Goal: Transaction & Acquisition: Purchase product/service

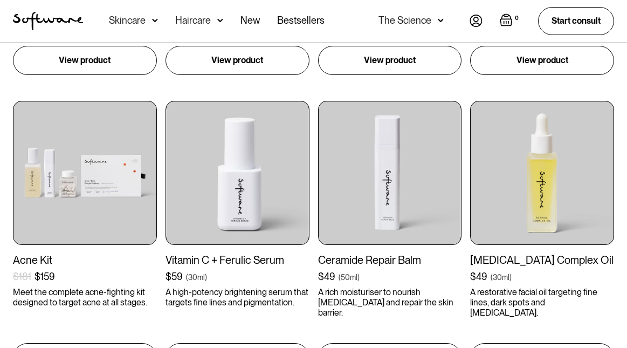
scroll to position [1078, 0]
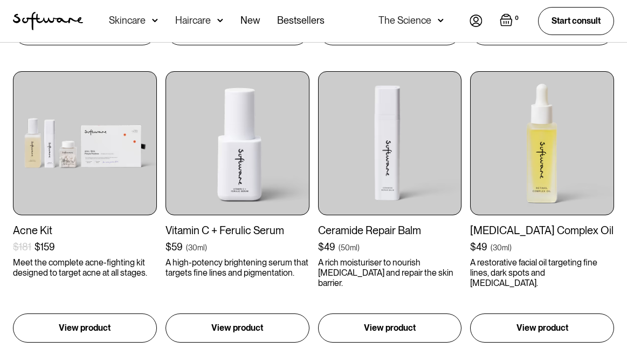
click at [139, 24] on div "Skincare" at bounding box center [127, 20] width 37 height 11
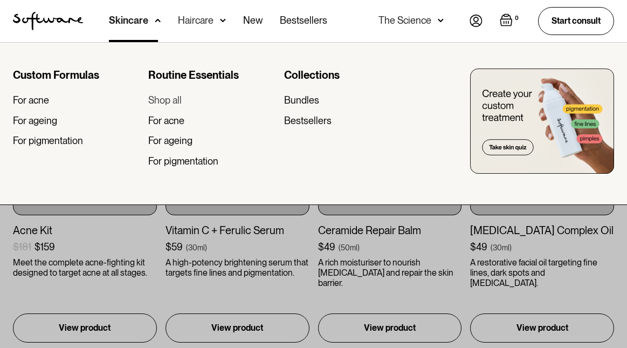
click at [160, 102] on div "Shop all" at bounding box center [164, 100] width 33 height 12
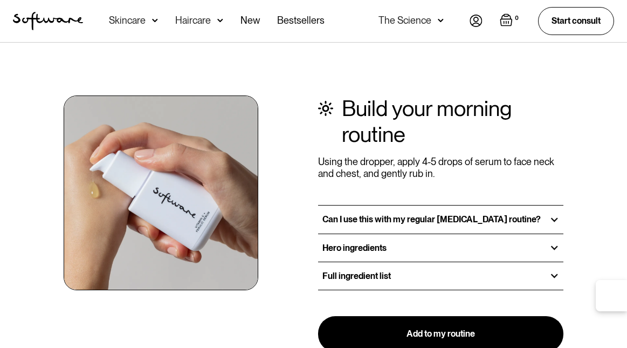
scroll to position [1306, 0]
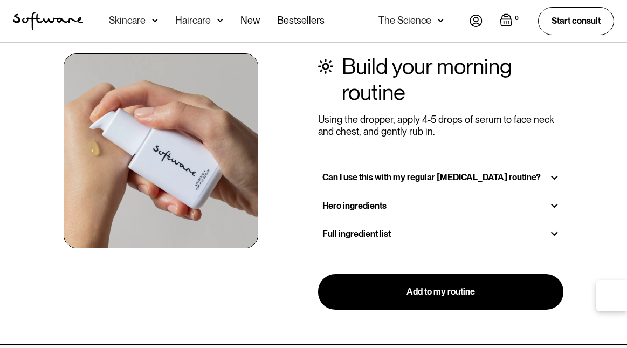
click at [340, 203] on h3 "Hero ingredients" at bounding box center [354, 205] width 64 height 10
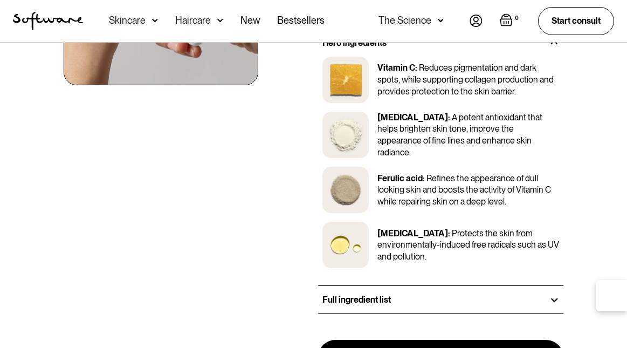
scroll to position [1567, 0]
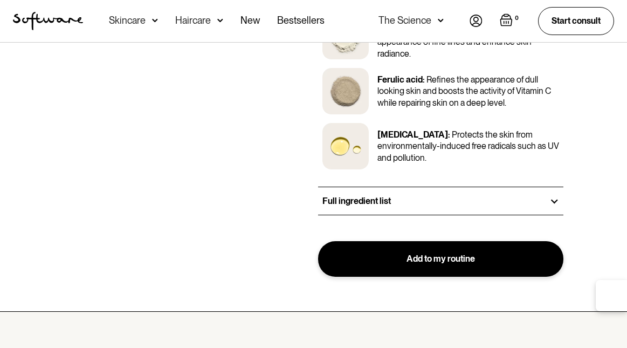
click at [398, 258] on link "Add to my routine" at bounding box center [440, 259] width 245 height 36
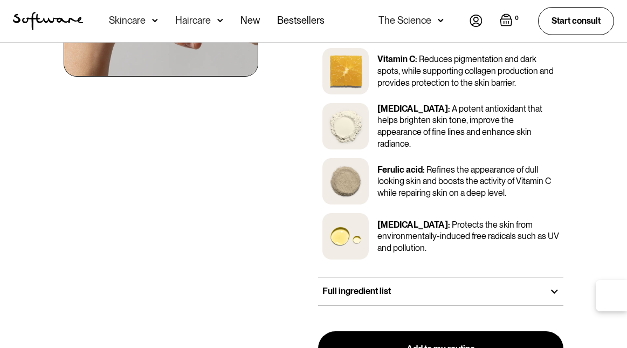
type input "Add to cart"
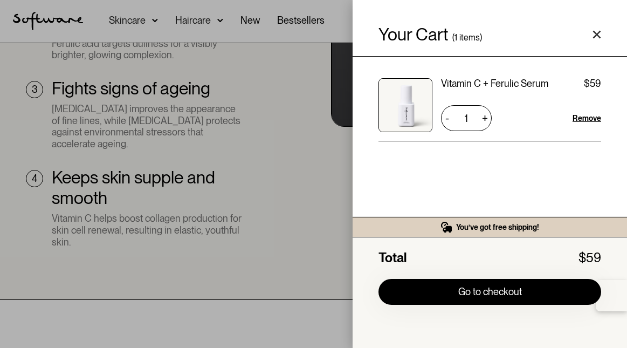
scroll to position [987, 0]
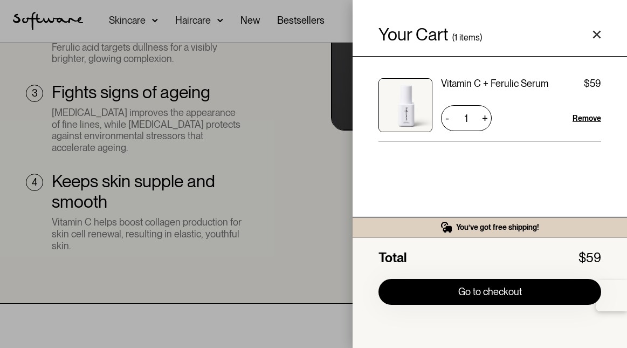
click at [322, 235] on div "Your Cart ( 1 items) Vitamin C + Ferulic Serum $59 $59 1 + - Remove You’ve got …" at bounding box center [313, 174] width 627 height 348
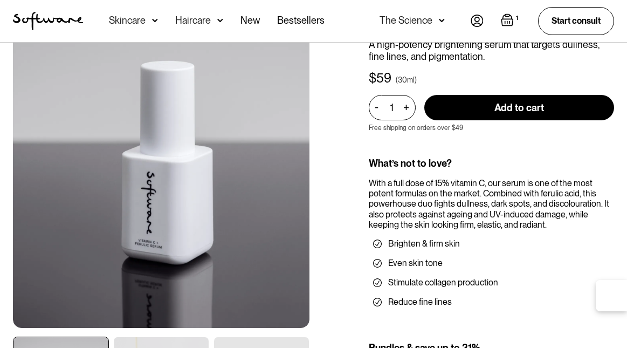
scroll to position [0, 0]
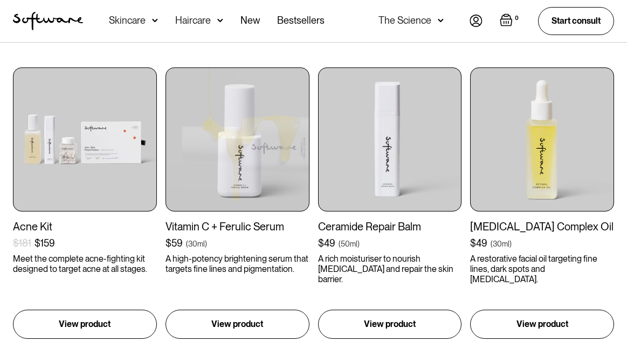
scroll to position [1079, 0]
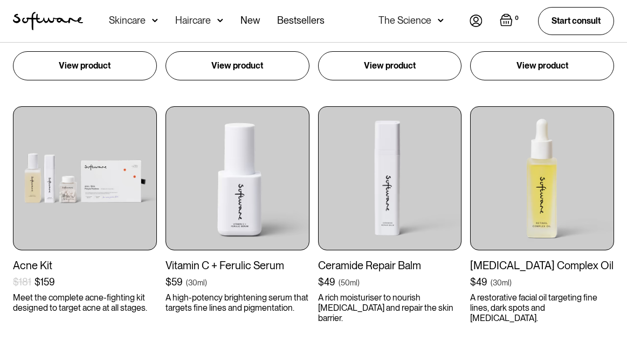
scroll to position [1047, 0]
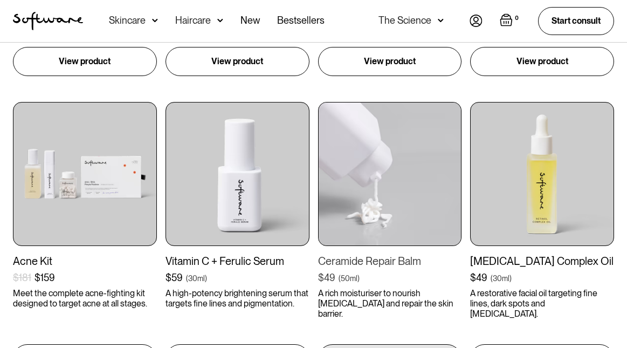
click at [352, 167] on img at bounding box center [390, 174] width 144 height 144
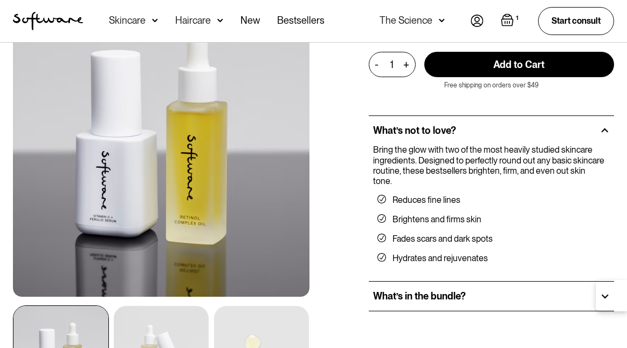
scroll to position [184, 0]
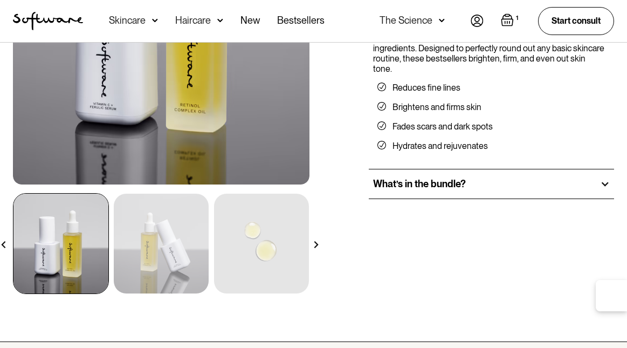
click at [396, 178] on h2 "What’s in the bundle?" at bounding box center [419, 184] width 93 height 12
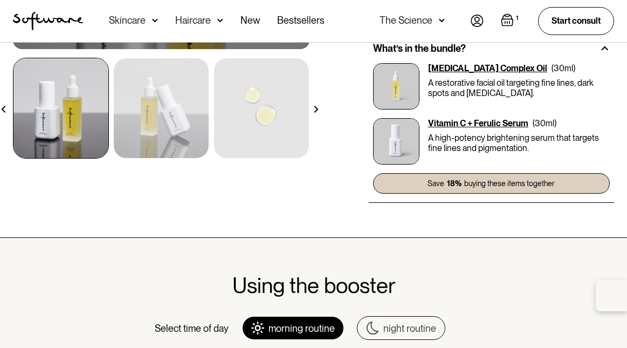
scroll to position [434, 0]
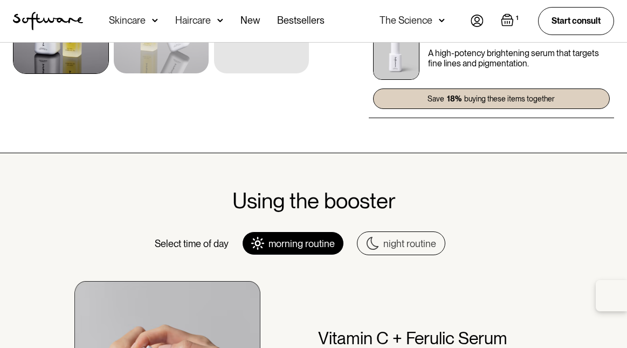
click at [374, 237] on img at bounding box center [372, 243] width 13 height 13
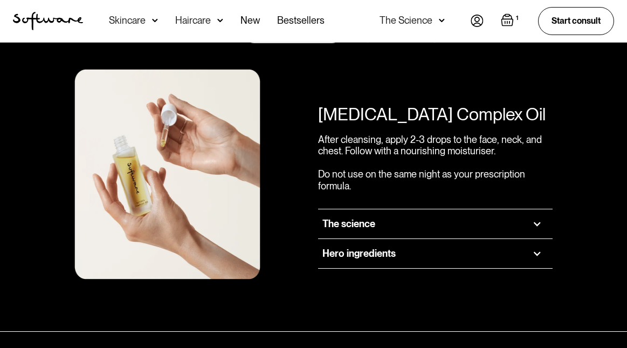
scroll to position [637, 0]
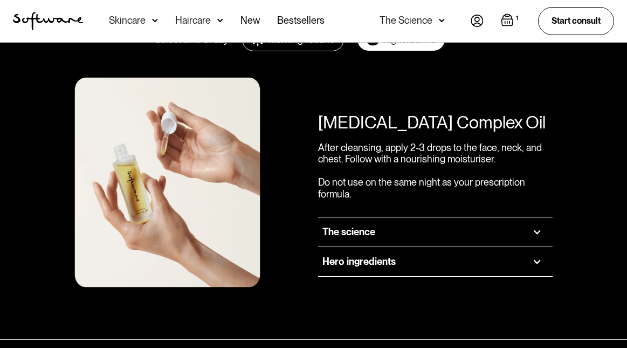
click at [387, 145] on p "After cleansing, apply 2-3 drops to the face, neck, and chest. Follow with a no…" at bounding box center [435, 171] width 234 height 58
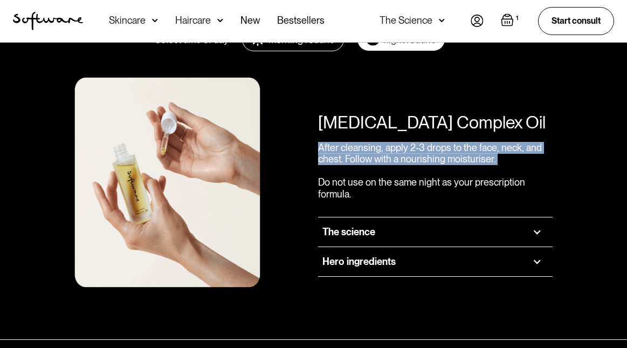
click at [363, 217] on div "The science" at bounding box center [435, 231] width 234 height 29
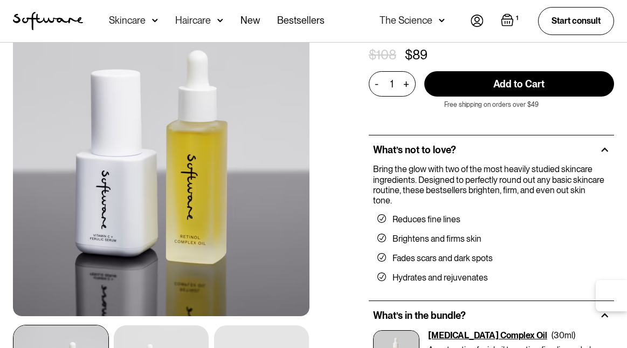
scroll to position [0, 0]
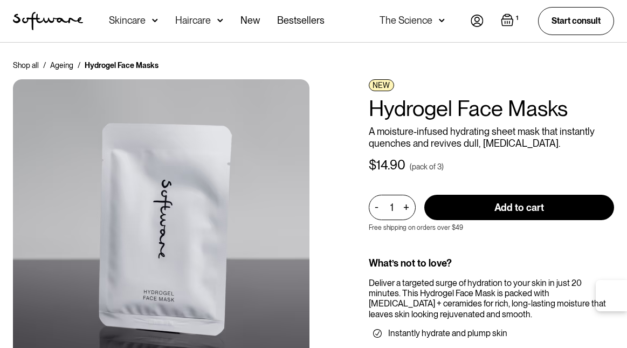
click at [449, 202] on input "Add to cart" at bounding box center [519, 207] width 190 height 25
type input "Add to cart"
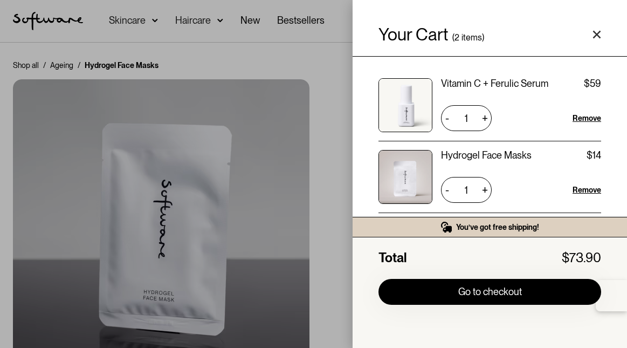
click at [344, 205] on div "Your Cart ( 2 items) Vitamin C + Ferulic Serum $59 $59 1 + - Remove Hydrogel Fa…" at bounding box center [313, 174] width 627 height 348
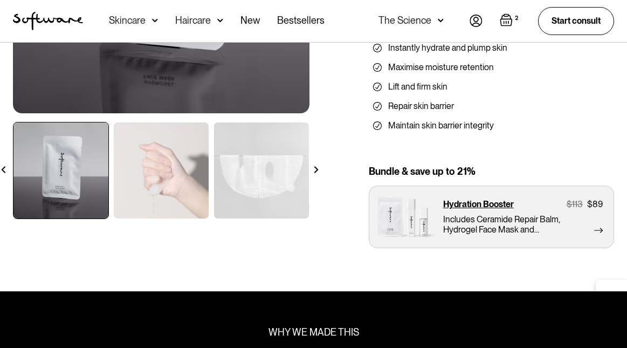
scroll to position [281, 0]
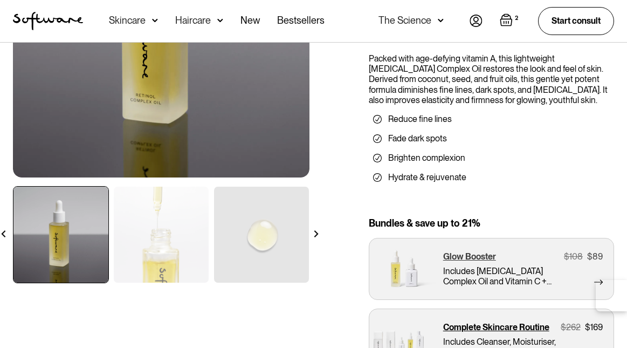
scroll to position [335, 0]
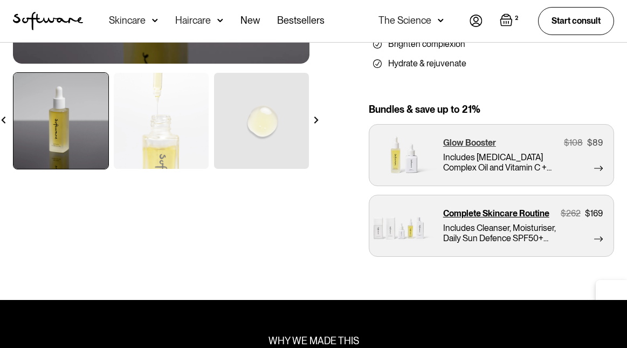
click at [412, 130] on img at bounding box center [402, 154] width 67 height 61
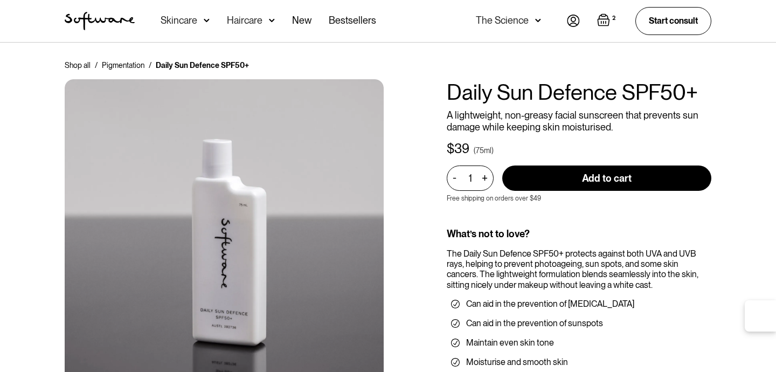
scroll to position [18, 0]
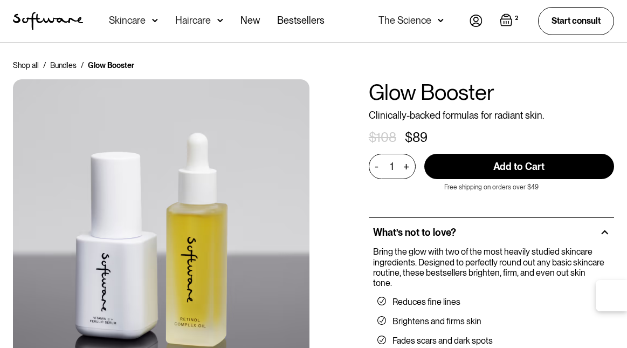
click at [489, 166] on input "Add to Cart" at bounding box center [519, 166] width 190 height 25
type input "Add to Cart"
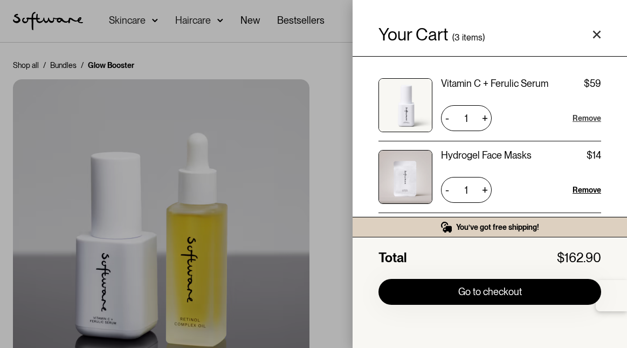
click at [581, 116] on div "Remove" at bounding box center [586, 118] width 29 height 11
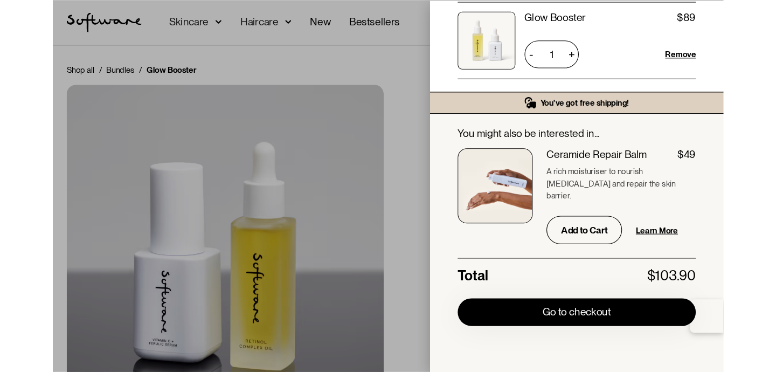
scroll to position [85, 0]
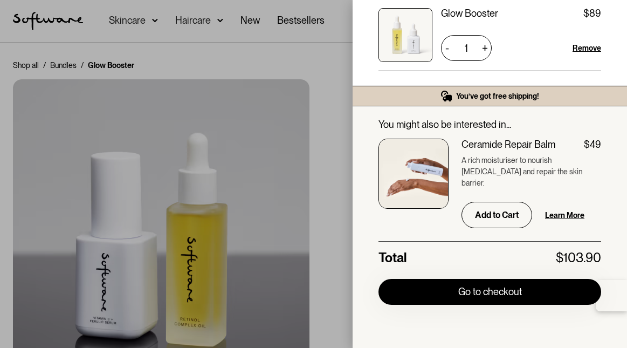
click at [351, 192] on div "Your Cart ( 2 items) Hydrogel Face Masks $14.90 $14 1 + - Remove Glow Booster $…" at bounding box center [313, 174] width 627 height 348
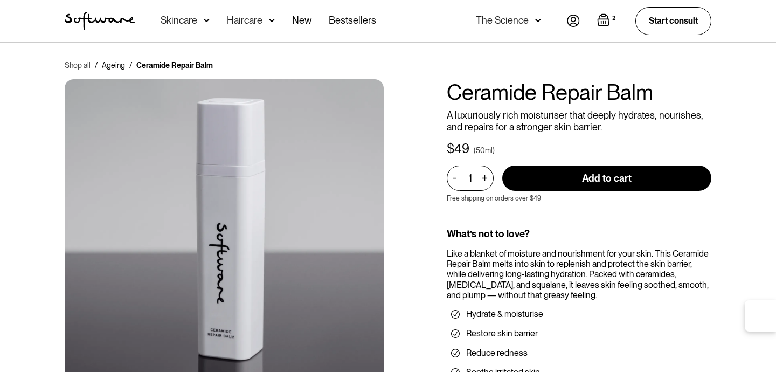
click at [71, 63] on link "Shop all" at bounding box center [78, 65] width 26 height 11
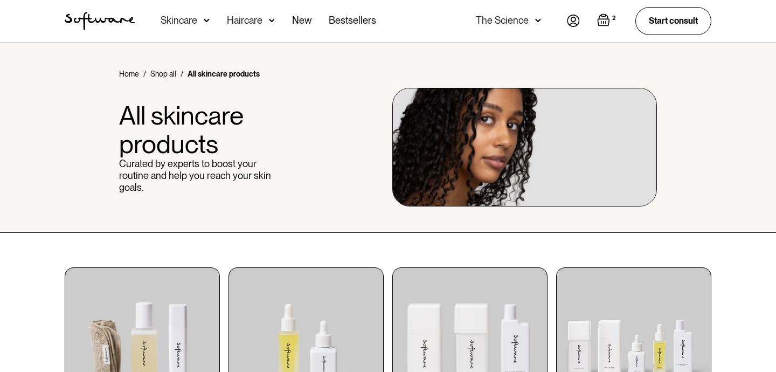
click at [197, 22] on div "Haircare" at bounding box center [179, 20] width 37 height 11
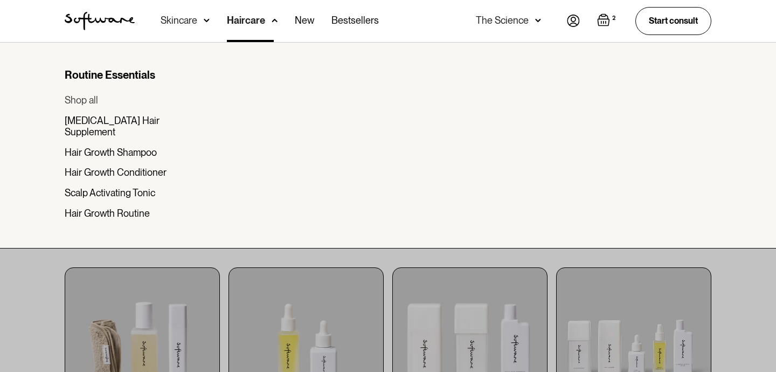
click at [94, 98] on div "Shop all" at bounding box center [81, 100] width 33 height 12
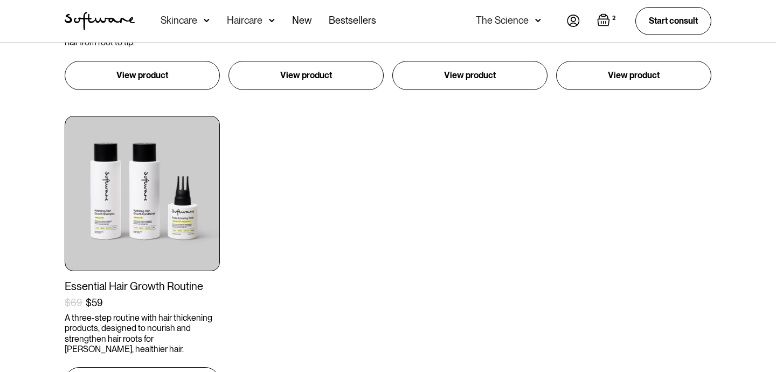
scroll to position [573, 0]
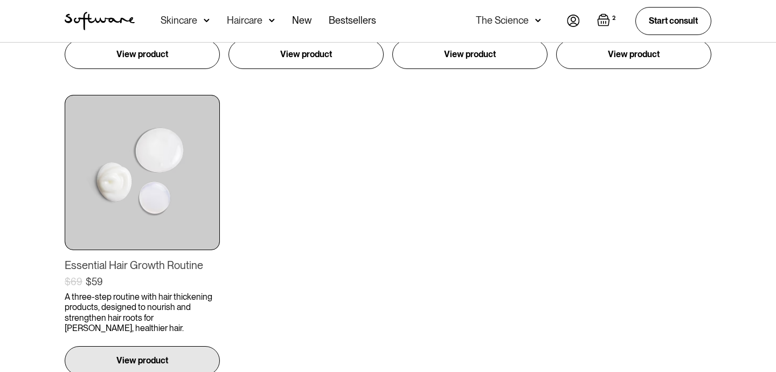
click at [123, 175] on img at bounding box center [142, 172] width 155 height 155
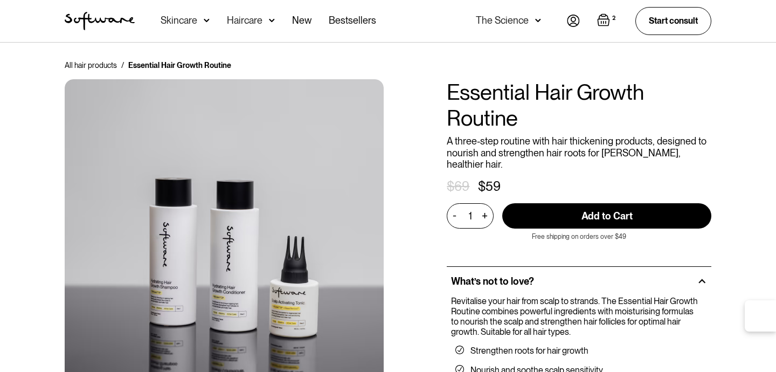
click at [197, 24] on div "Haircare" at bounding box center [179, 20] width 37 height 11
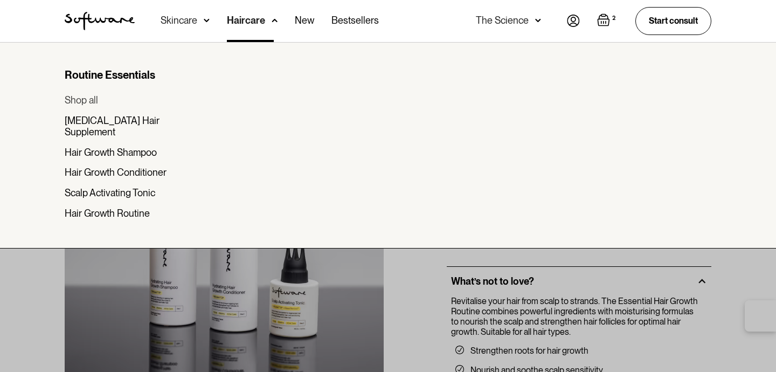
click at [88, 100] on div "Shop all" at bounding box center [81, 100] width 33 height 12
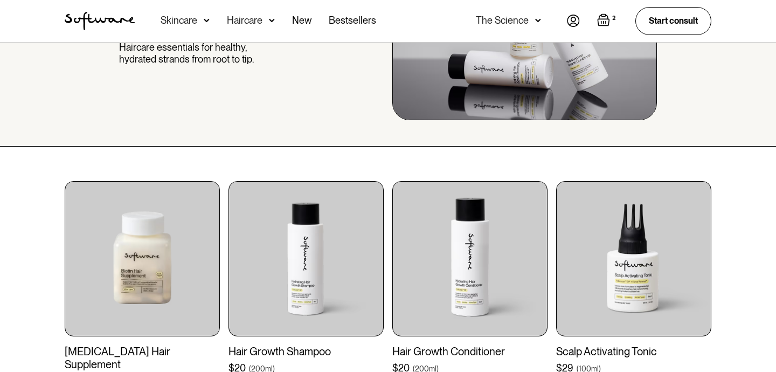
scroll to position [21, 0]
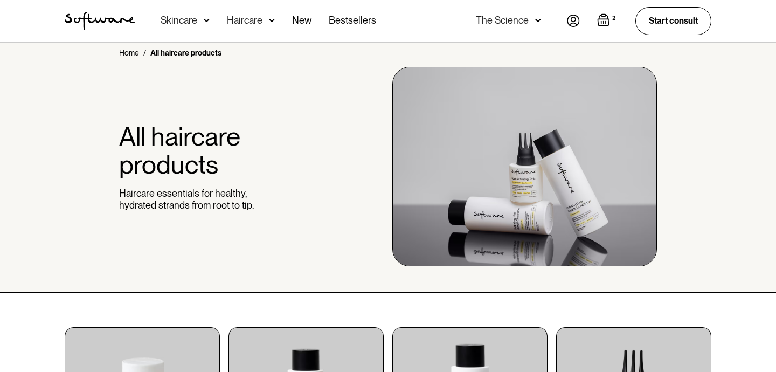
click at [198, 23] on div "Skincare" at bounding box center [185, 21] width 49 height 42
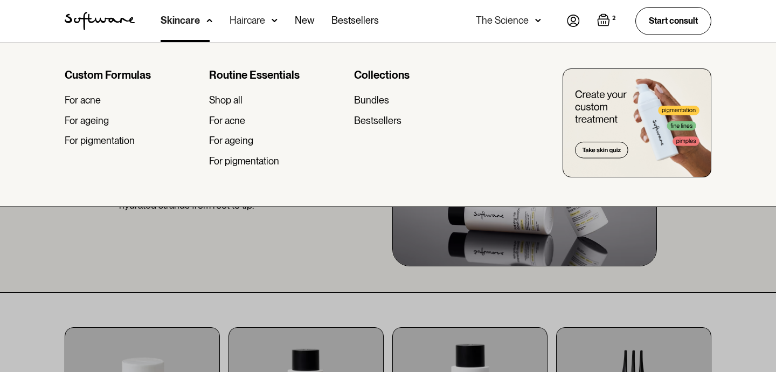
scroll to position [0, 0]
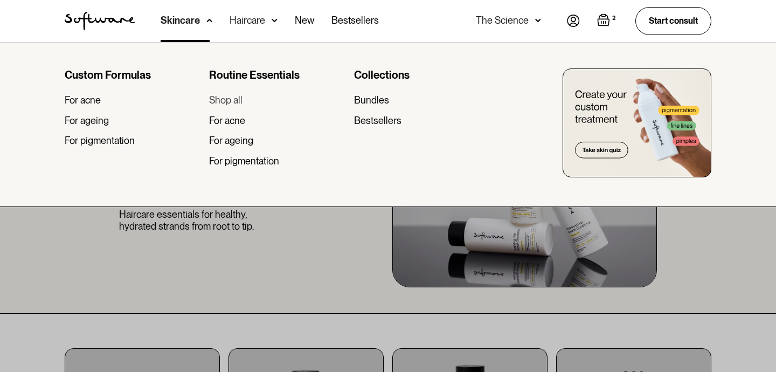
click at [231, 101] on div "Shop all" at bounding box center [225, 100] width 33 height 12
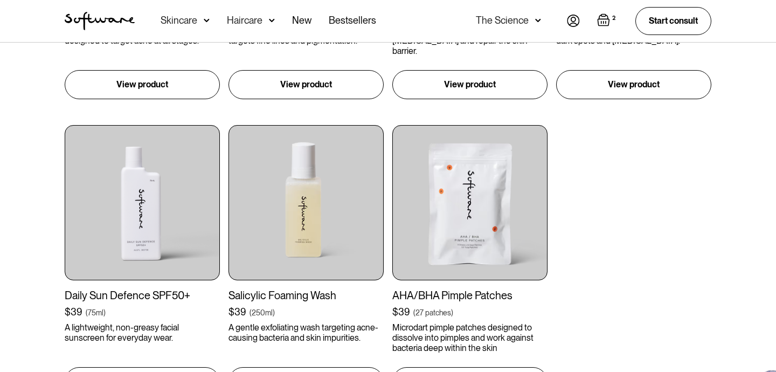
scroll to position [1341, 0]
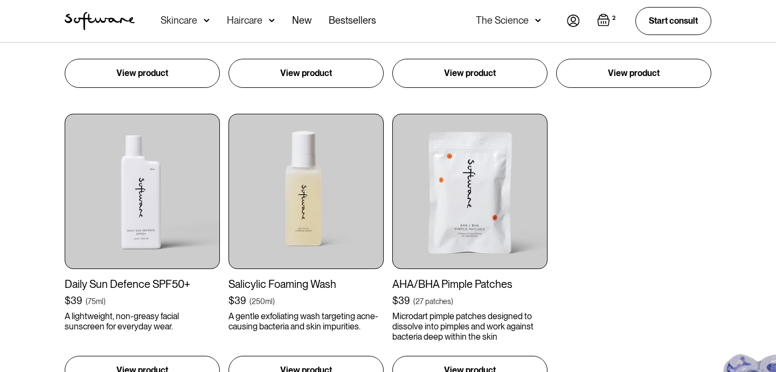
click at [607, 22] on img "Open cart containing 2 items" at bounding box center [603, 19] width 13 height 13
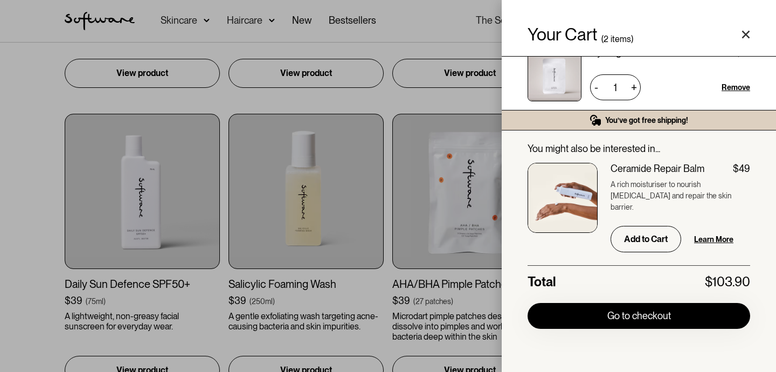
scroll to position [30, 0]
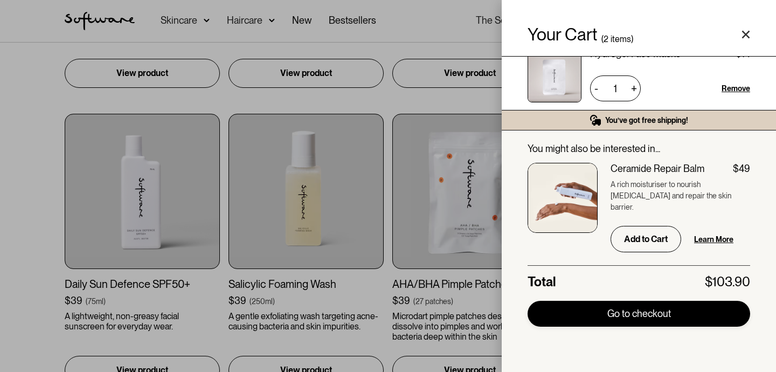
click at [624, 310] on link "Go to checkout" at bounding box center [638, 314] width 223 height 26
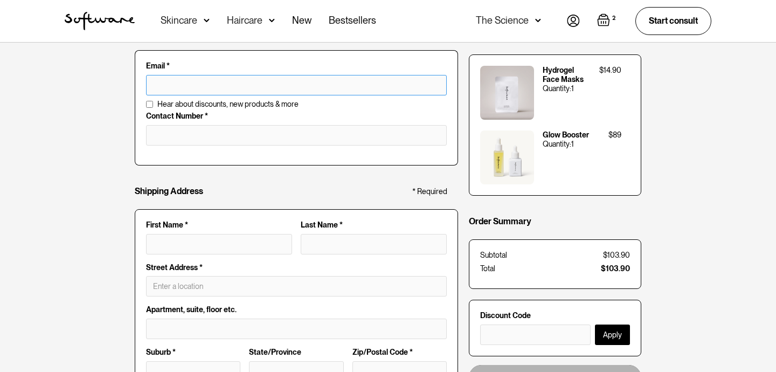
scroll to position [109, 0]
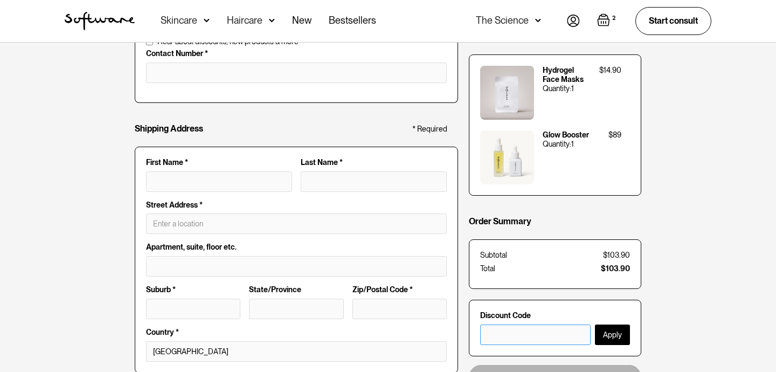
click at [538, 332] on input "text" at bounding box center [535, 334] width 110 height 20
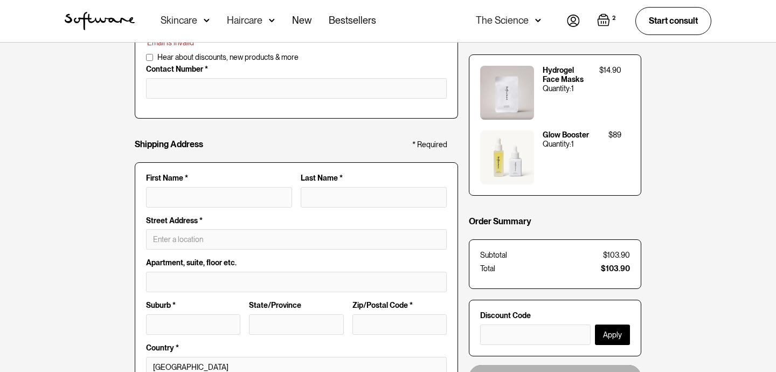
type input "EYCS"
click at [538, 332] on input "text" at bounding box center [535, 334] width 110 height 20
type input "E"
click at [538, 332] on input "E" at bounding box center [535, 334] width 110 height 20
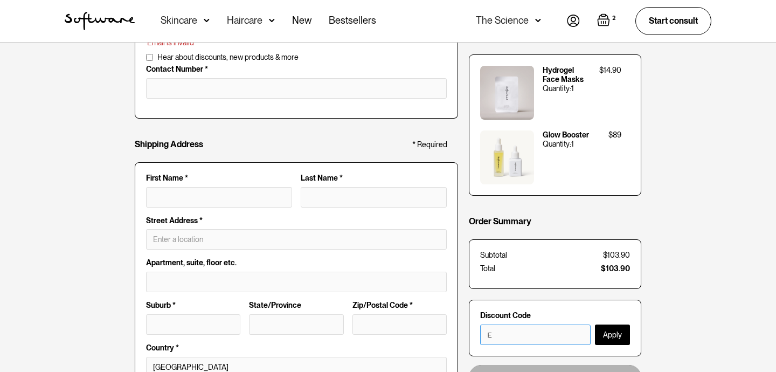
click at [538, 332] on input "E" at bounding box center [535, 334] width 110 height 20
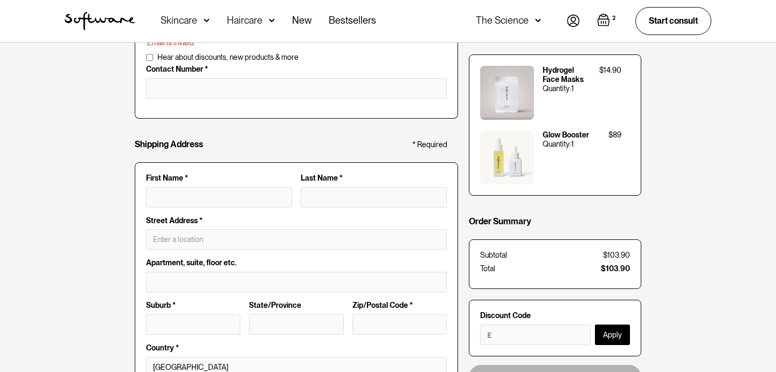
scroll to position [0, 0]
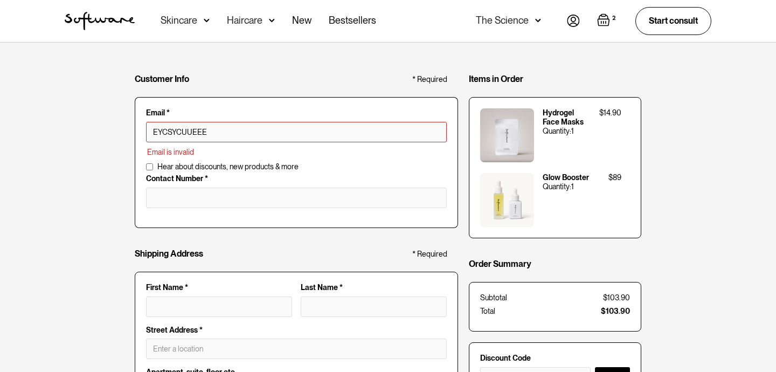
click at [275, 124] on input "EYCSYCUUEEE" at bounding box center [296, 132] width 301 height 20
type input "bianca.eljalkh@hotmail.com"
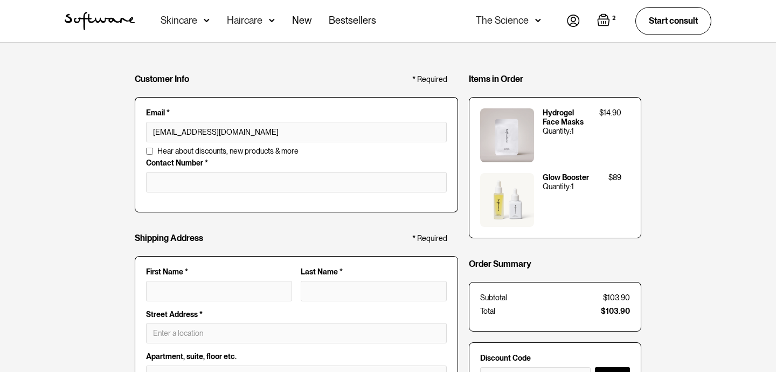
click at [249, 200] on fieldset "Hear about discounts, new products & more Contact Number *" at bounding box center [296, 180] width 323 height 66
click at [249, 185] on input "tel" at bounding box center [296, 182] width 301 height 20
type input "0424891301"
type input "Bianca"
type input "El-Jalkh"
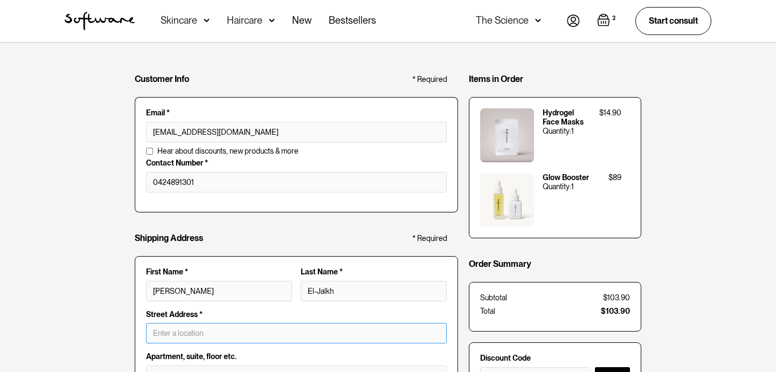
type input "U41, 39-61 Gibbons Street"
type input "Redfern"
type input "NSW"
type input "2016"
type input "Bianca El-Jalkh"
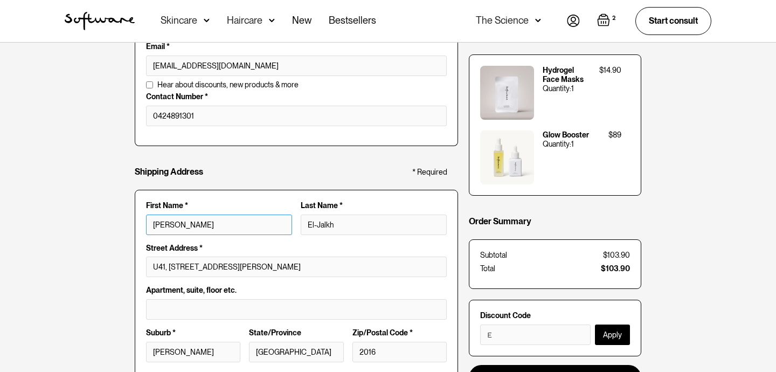
scroll to position [186, 0]
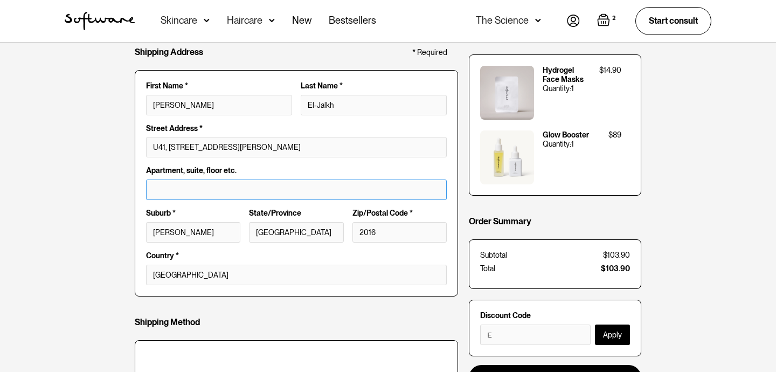
click at [179, 192] on input "text" at bounding box center [296, 189] width 301 height 20
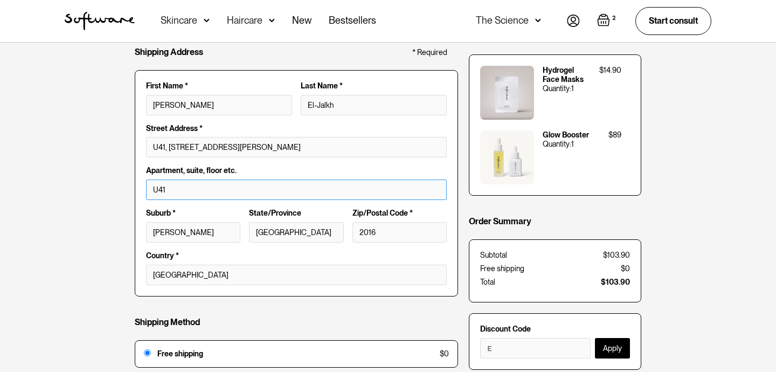
type input "U41"
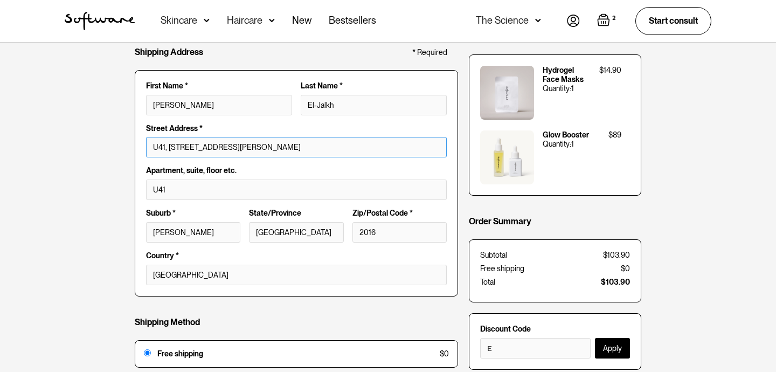
drag, startPoint x: 167, startPoint y: 147, endPoint x: 129, endPoint y: 147, distance: 38.3
click at [129, 147] on div "Customer Info * Required Email * bianca.eljalkh@hotmail.com Email is invalid Ad…" at bounding box center [388, 203] width 776 height 692
type input "39-61 Gibbons Street"
click at [115, 187] on div "Customer Info * Required Email * bianca.eljalkh@hotmail.com Email is invalid Ad…" at bounding box center [388, 203] width 776 height 692
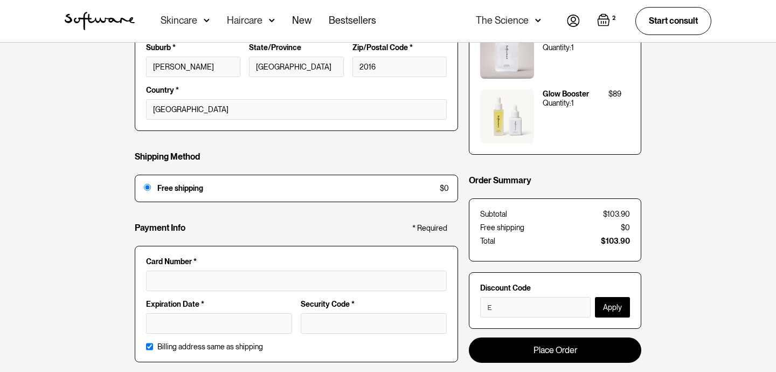
scroll to position [393, 0]
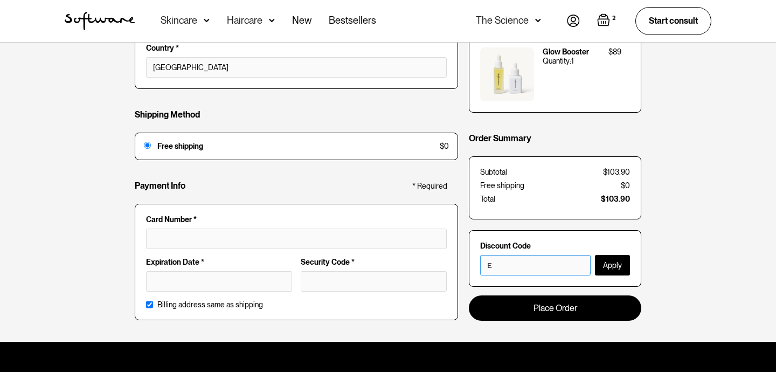
click at [517, 273] on input "E" at bounding box center [535, 264] width 110 height 20
type input "EUCSTAFF70"
click at [616, 262] on button "Apply" at bounding box center [612, 264] width 35 height 20
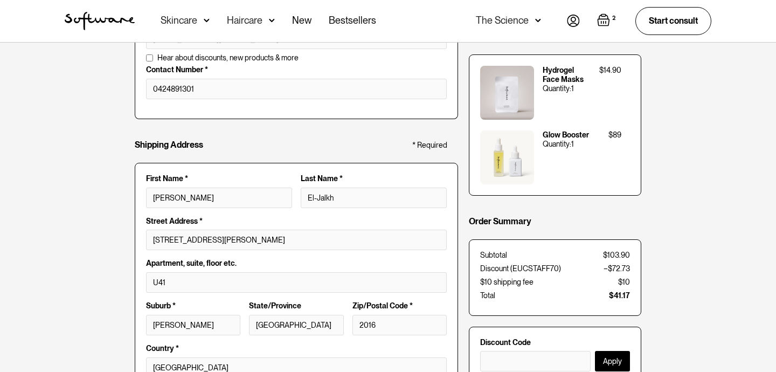
scroll to position [0, 0]
